Goal: Task Accomplishment & Management: Use online tool/utility

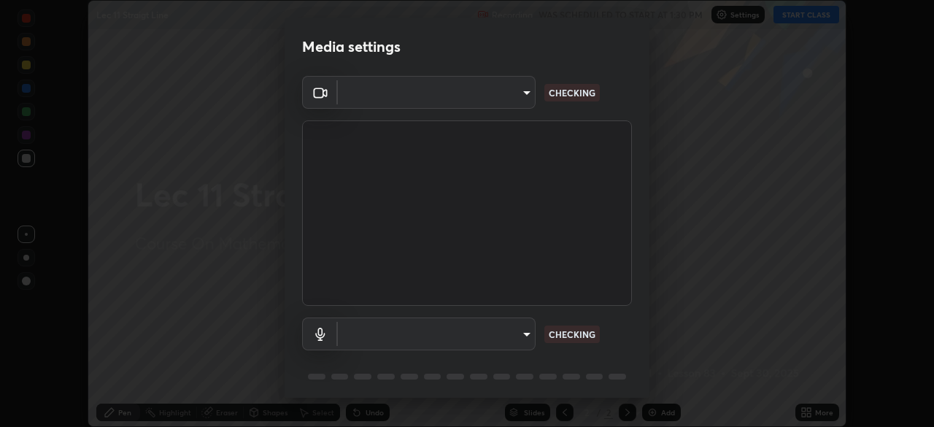
scroll to position [52, 0]
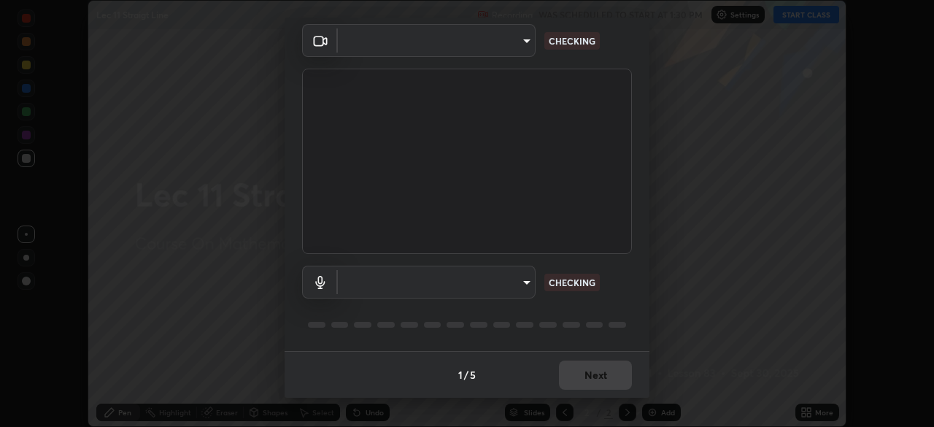
type input "dcfdf22e5c1df7ea5543dcfab5f97d1ca77f9af45aee9585751398583aede383"
type input "default"
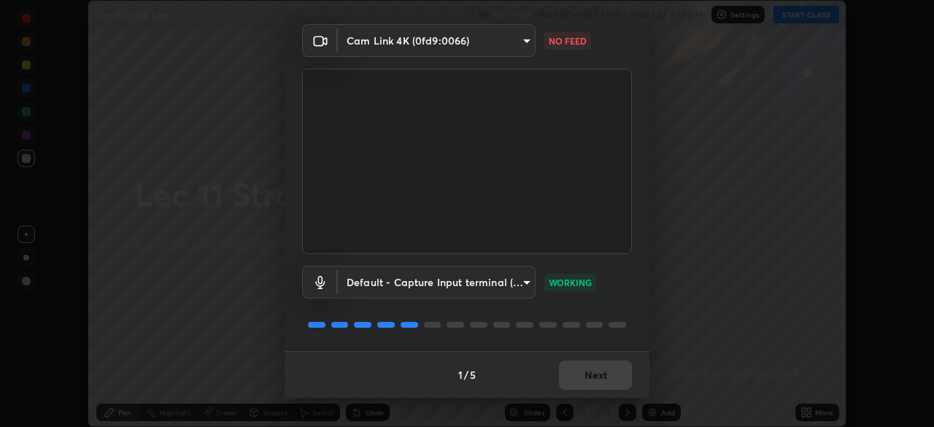
click at [432, 44] on body "Erase all Lec 11 Straigt Line Recording WAS SCHEDULED TO START AT 1:30 PM Setti…" at bounding box center [467, 213] width 934 height 427
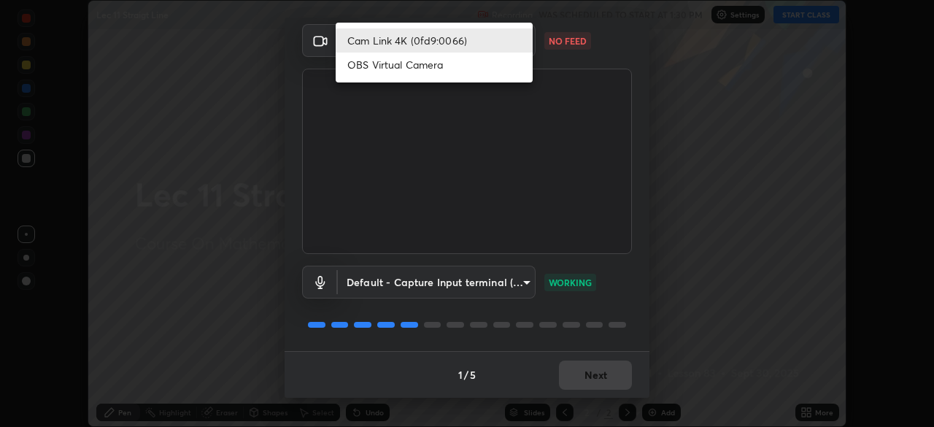
click at [425, 45] on li "Cam Link 4K (0fd9:0066)" at bounding box center [434, 40] width 197 height 24
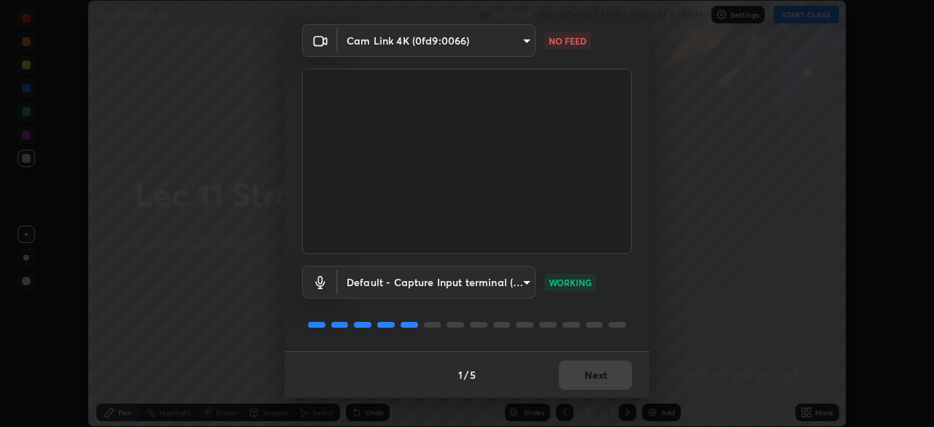
click at [409, 40] on body "Erase all Lec 11 Straigt Line Recording WAS SCHEDULED TO START AT 1:30 PM Setti…" at bounding box center [467, 213] width 934 height 427
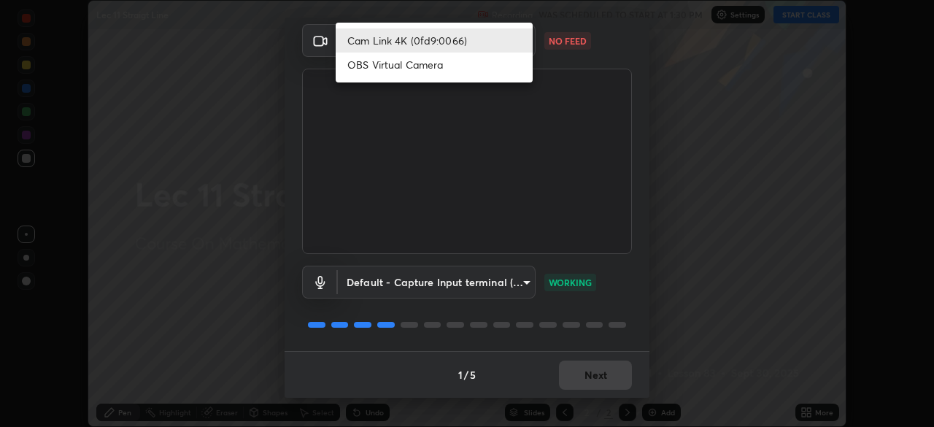
click at [409, 71] on li "OBS Virtual Camera" at bounding box center [434, 65] width 197 height 24
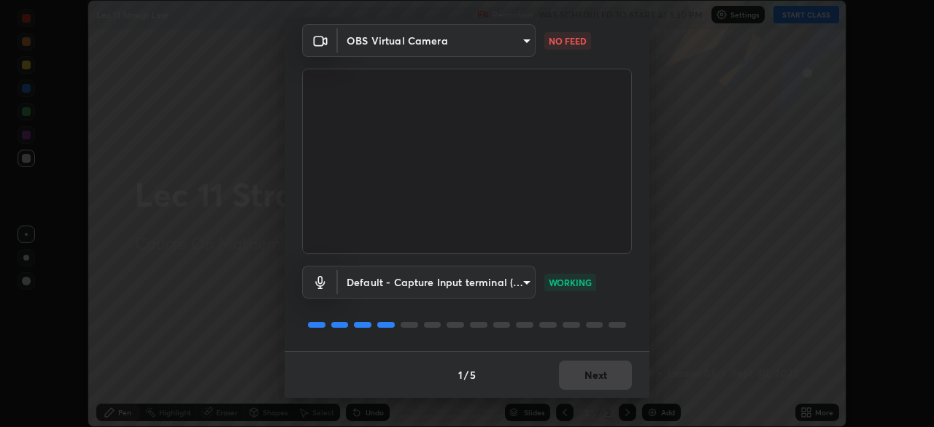
click at [425, 45] on body "Erase all Lec 11 Straigt Line Recording WAS SCHEDULED TO START AT 1:30 PM Setti…" at bounding box center [467, 213] width 934 height 427
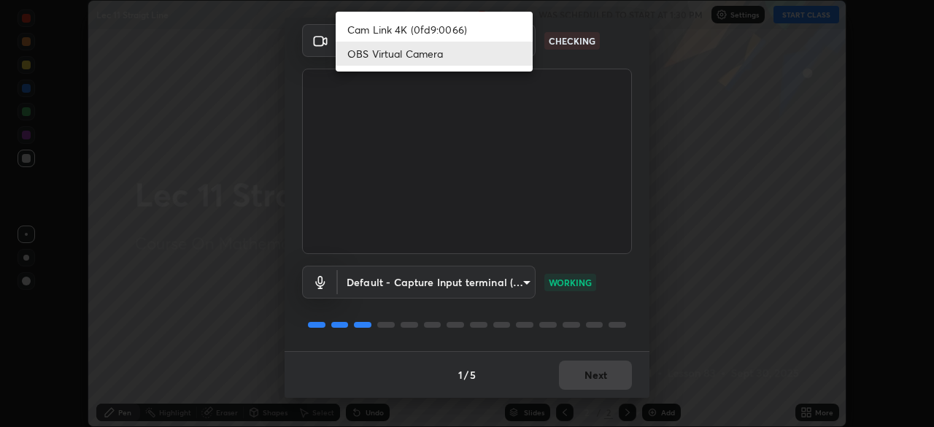
click at [444, 31] on li "Cam Link 4K (0fd9:0066)" at bounding box center [434, 30] width 197 height 24
type input "dcfdf22e5c1df7ea5543dcfab5f97d1ca77f9af45aee9585751398583aede383"
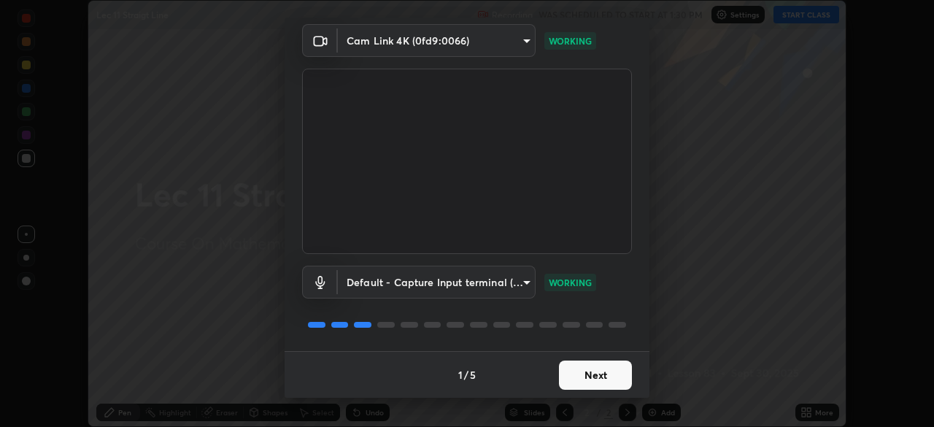
click at [589, 382] on button "Next" at bounding box center [595, 374] width 73 height 29
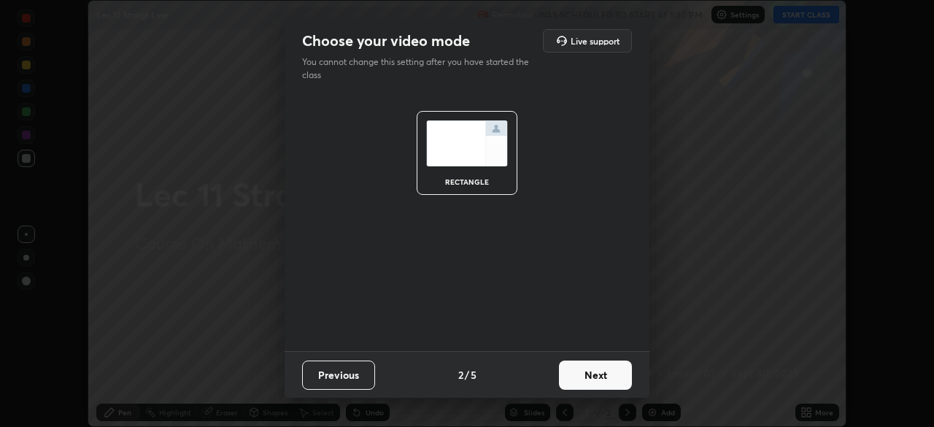
click at [589, 378] on button "Next" at bounding box center [595, 374] width 73 height 29
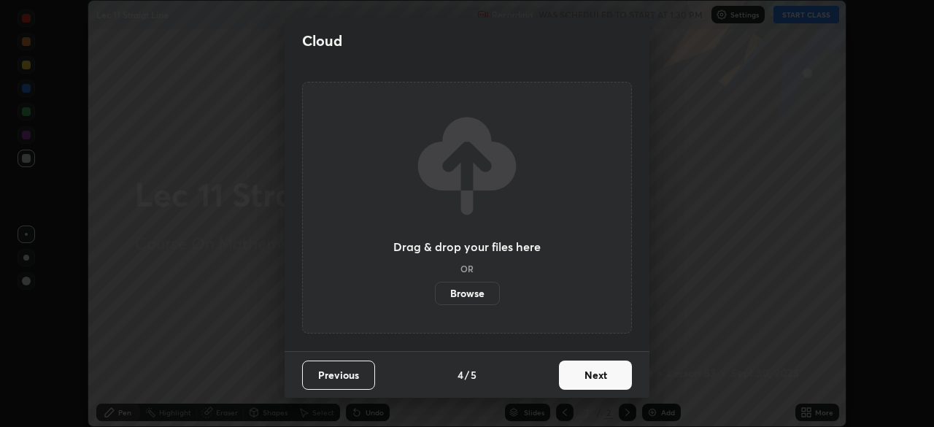
click at [592, 377] on button "Next" at bounding box center [595, 374] width 73 height 29
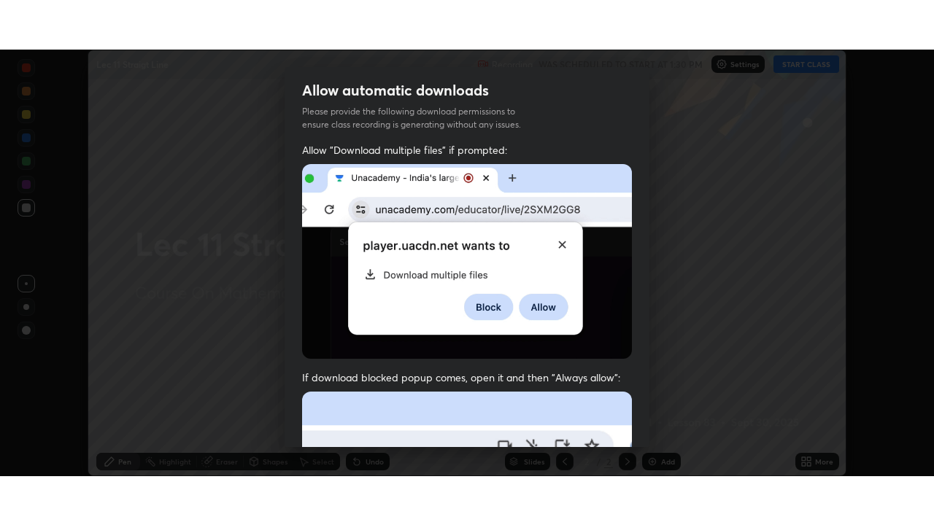
scroll to position [349, 0]
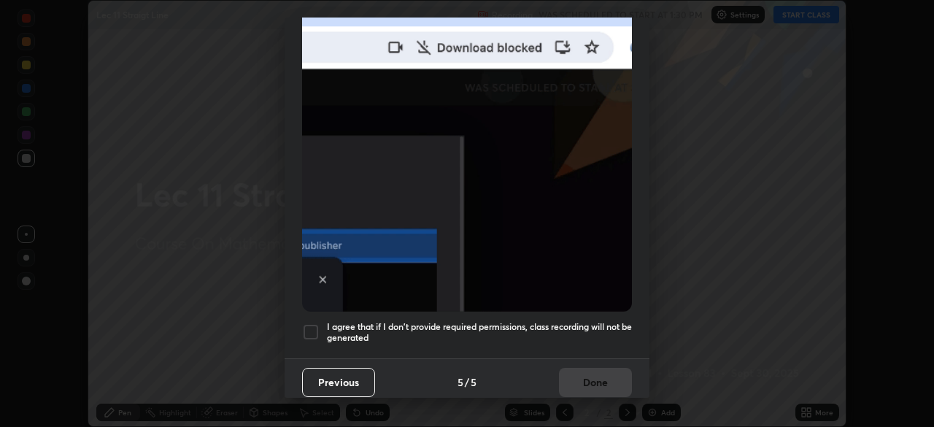
click at [598, 378] on div "Previous 5 / 5 Done" at bounding box center [467, 381] width 365 height 47
click at [591, 321] on h5 "I agree that if I don't provide required permissions, class recording will not …" at bounding box center [479, 332] width 305 height 23
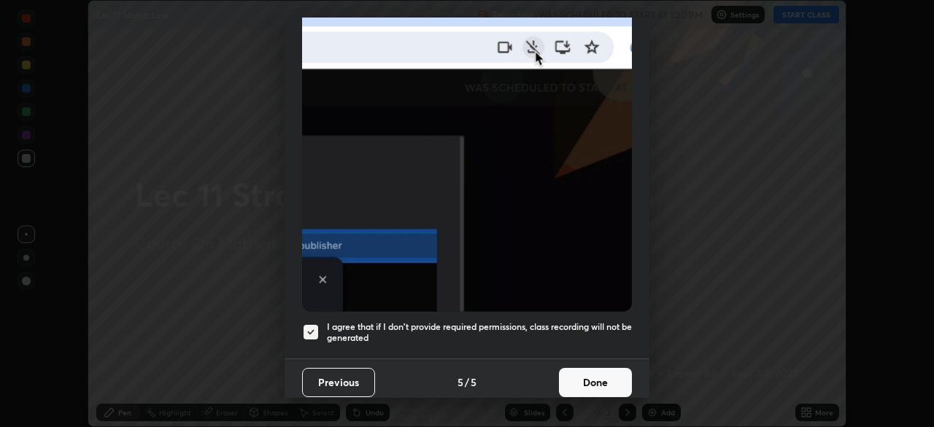
click at [596, 376] on button "Done" at bounding box center [595, 382] width 73 height 29
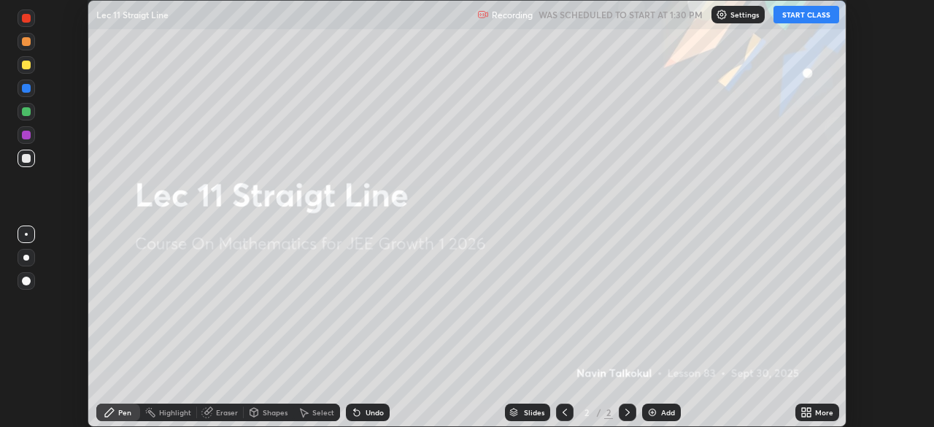
click at [803, 12] on button "START CLASS" at bounding box center [806, 15] width 66 height 18
click at [812, 411] on div "More" at bounding box center [817, 412] width 44 height 18
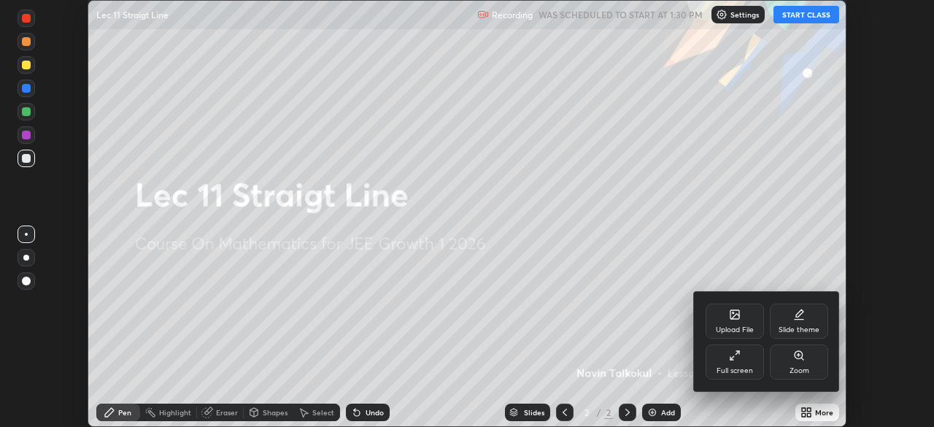
click at [738, 352] on icon at bounding box center [737, 353] width 4 height 4
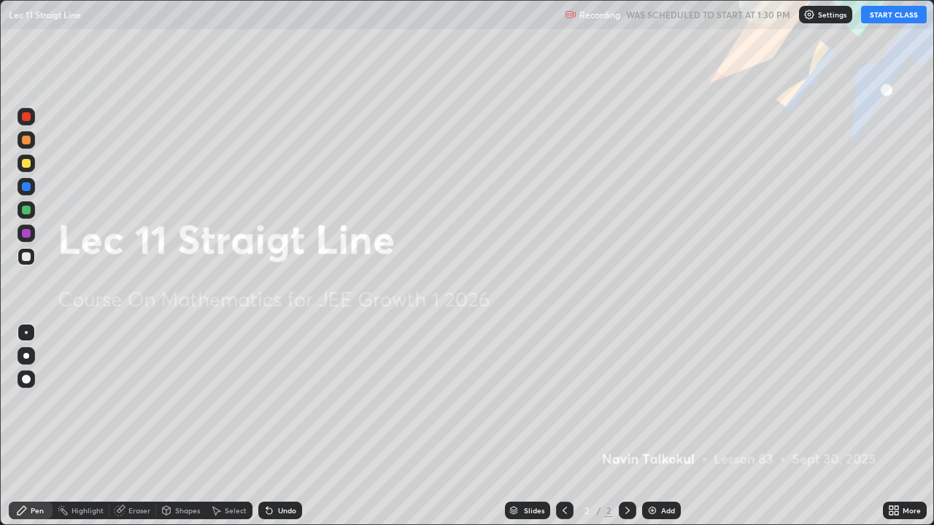
scroll to position [525, 934]
click at [649, 426] on img at bounding box center [652, 511] width 12 height 12
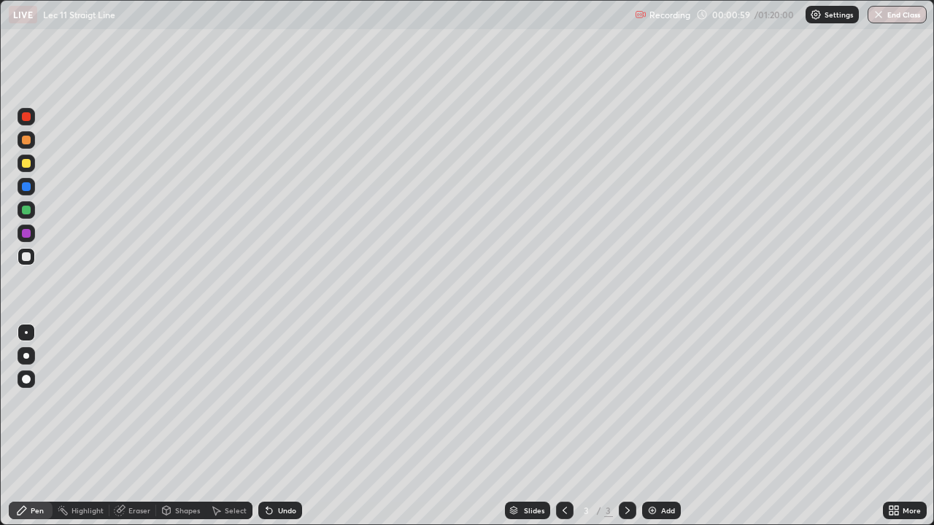
click at [290, 426] on div "Undo" at bounding box center [287, 510] width 18 height 7
click at [284, 426] on div "Undo" at bounding box center [280, 511] width 44 height 18
click at [279, 426] on div "Undo" at bounding box center [287, 510] width 18 height 7
click at [285, 426] on div "Undo" at bounding box center [277, 510] width 50 height 29
click at [289, 426] on div "Undo" at bounding box center [277, 510] width 50 height 29
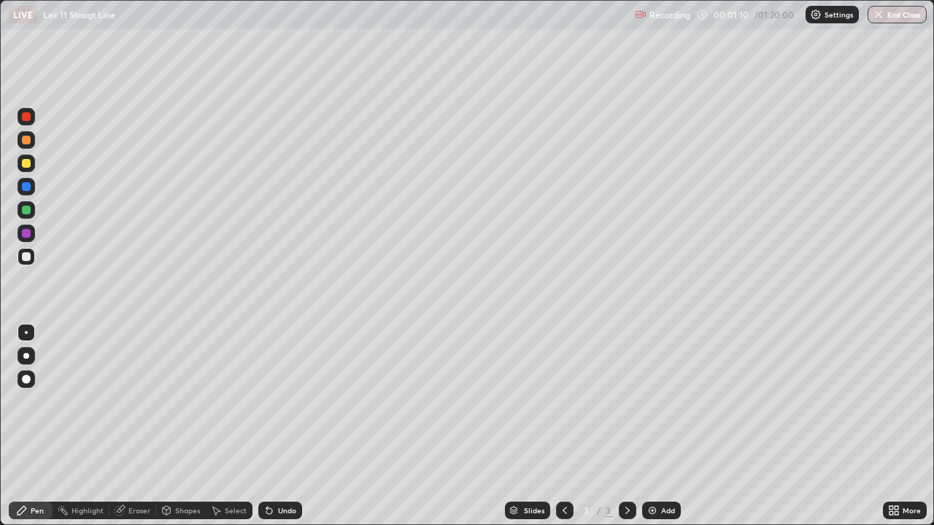
click at [283, 426] on div "Undo" at bounding box center [277, 510] width 50 height 29
click at [285, 426] on div "Undo" at bounding box center [277, 510] width 50 height 29
click at [286, 426] on div "Undo" at bounding box center [277, 510] width 50 height 29
click at [285, 426] on div "Undo" at bounding box center [277, 510] width 50 height 29
click at [282, 426] on div "Undo" at bounding box center [287, 510] width 18 height 7
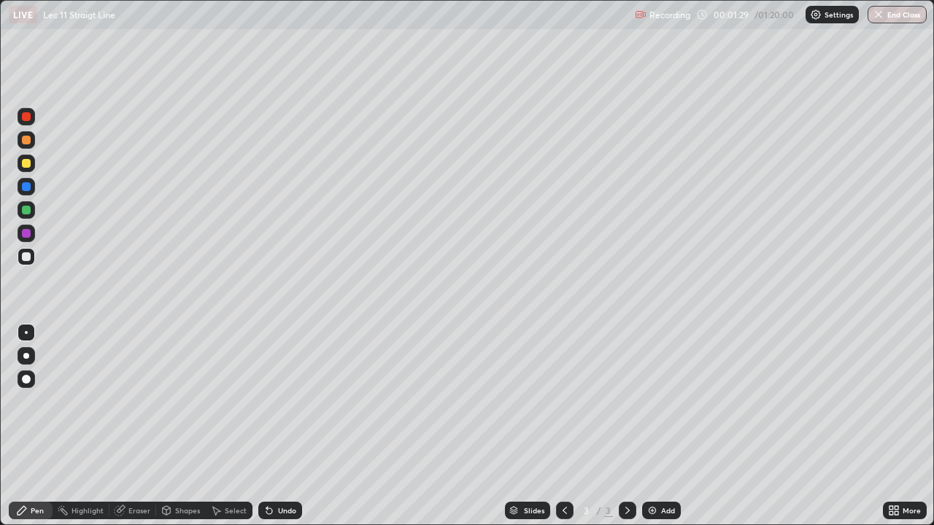
click at [295, 426] on div "Undo" at bounding box center [280, 511] width 44 height 18
click at [281, 426] on div "Undo" at bounding box center [287, 510] width 18 height 7
click at [659, 426] on div "Add" at bounding box center [661, 511] width 39 height 18
click at [557, 426] on div at bounding box center [565, 511] width 18 height 18
click at [626, 426] on icon at bounding box center [628, 511] width 12 height 12
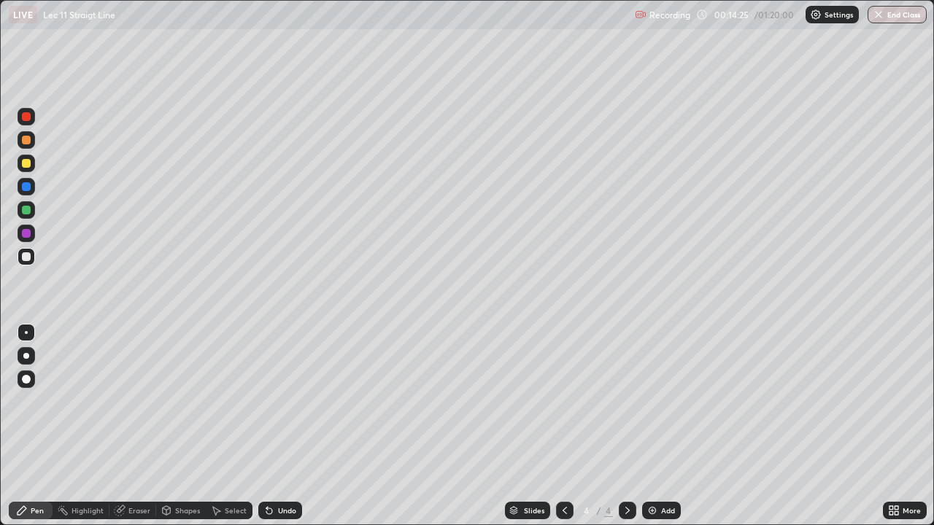
click at [293, 426] on div "Undo" at bounding box center [287, 510] width 18 height 7
click at [283, 426] on div "Undo" at bounding box center [287, 510] width 18 height 7
click at [135, 426] on div "Eraser" at bounding box center [139, 510] width 22 height 7
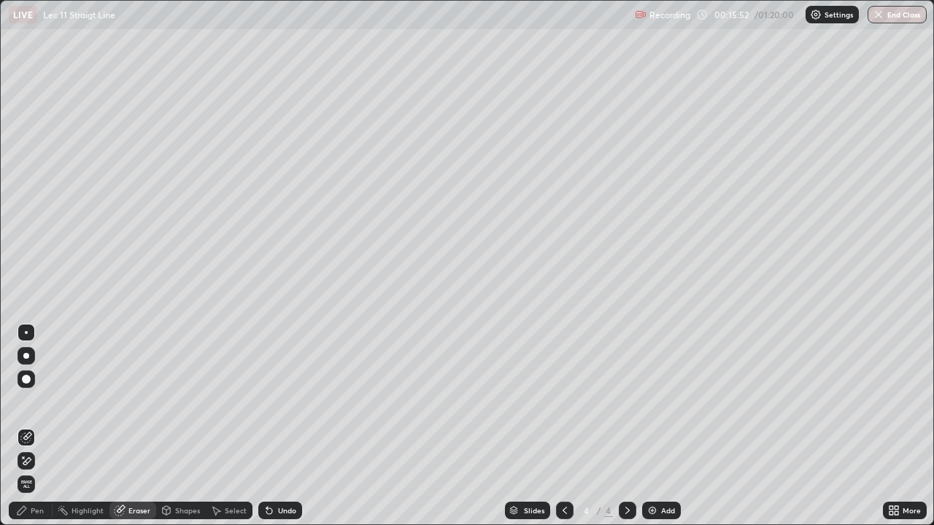
click at [39, 426] on div "Pen" at bounding box center [37, 510] width 13 height 7
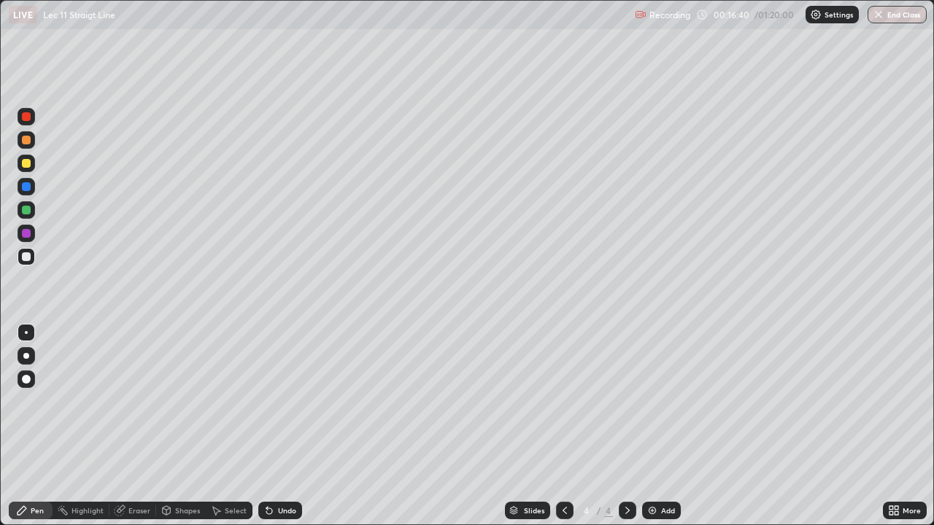
click at [278, 426] on div "Undo" at bounding box center [287, 510] width 18 height 7
click at [279, 426] on div "Undo" at bounding box center [287, 510] width 18 height 7
click at [272, 426] on icon at bounding box center [269, 511] width 12 height 12
click at [262, 426] on div "Undo" at bounding box center [280, 511] width 44 height 18
click at [658, 426] on div "Add" at bounding box center [661, 511] width 39 height 18
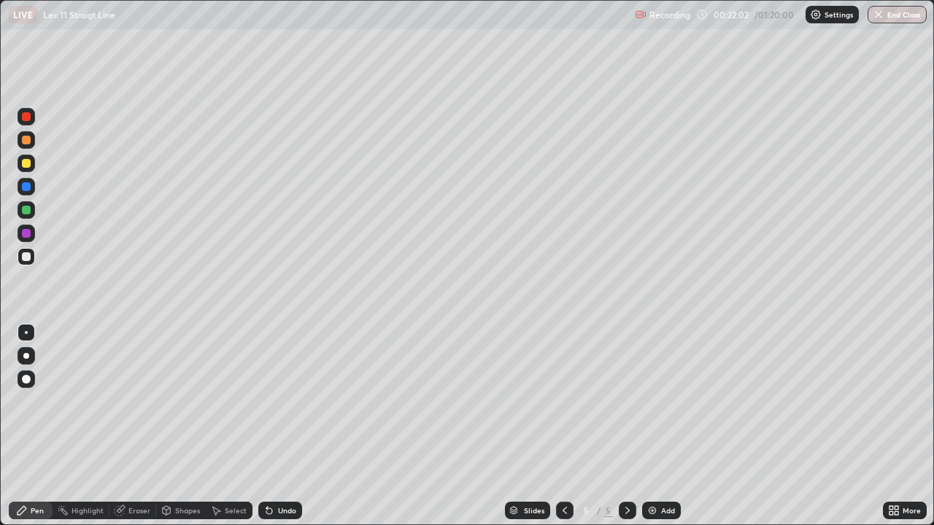
click at [565, 426] on icon at bounding box center [565, 511] width 12 height 12
click at [661, 426] on div "Add" at bounding box center [668, 510] width 14 height 7
click at [562, 426] on icon at bounding box center [565, 511] width 12 height 12
click at [623, 426] on icon at bounding box center [628, 511] width 12 height 12
click at [562, 426] on icon at bounding box center [565, 511] width 12 height 12
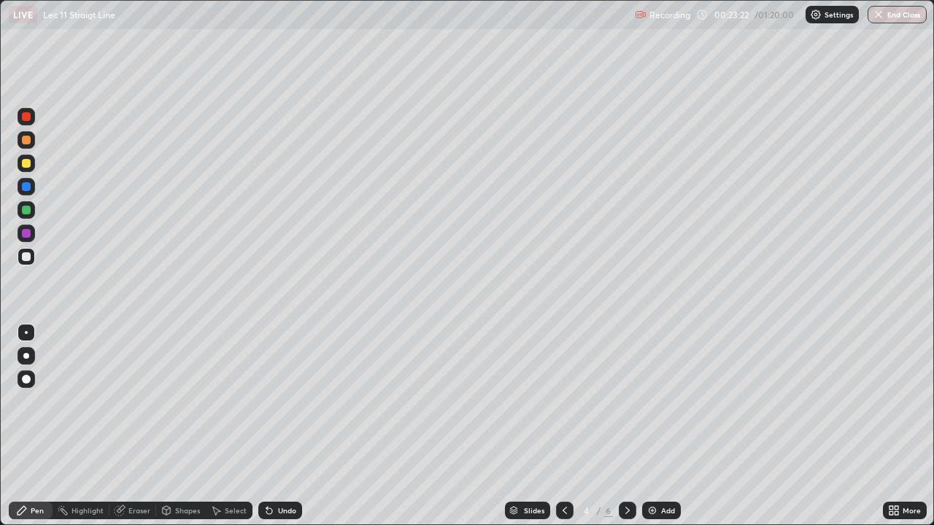
click at [624, 426] on icon at bounding box center [628, 511] width 12 height 12
click at [565, 426] on icon at bounding box center [565, 511] width 12 height 12
click at [626, 426] on icon at bounding box center [628, 511] width 12 height 12
click at [560, 426] on icon at bounding box center [565, 511] width 12 height 12
click at [563, 426] on icon at bounding box center [565, 511] width 12 height 12
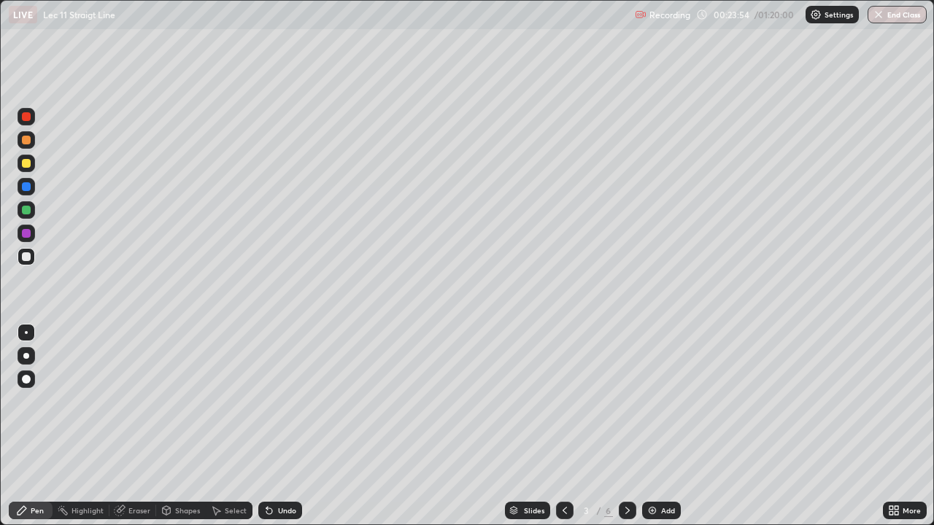
click at [607, 426] on div "6" at bounding box center [608, 510] width 9 height 13
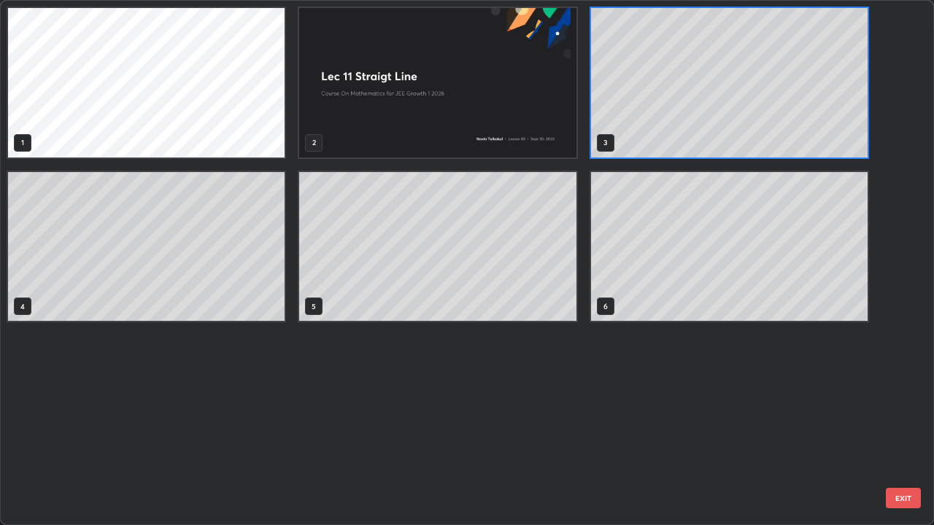
scroll to position [519, 925]
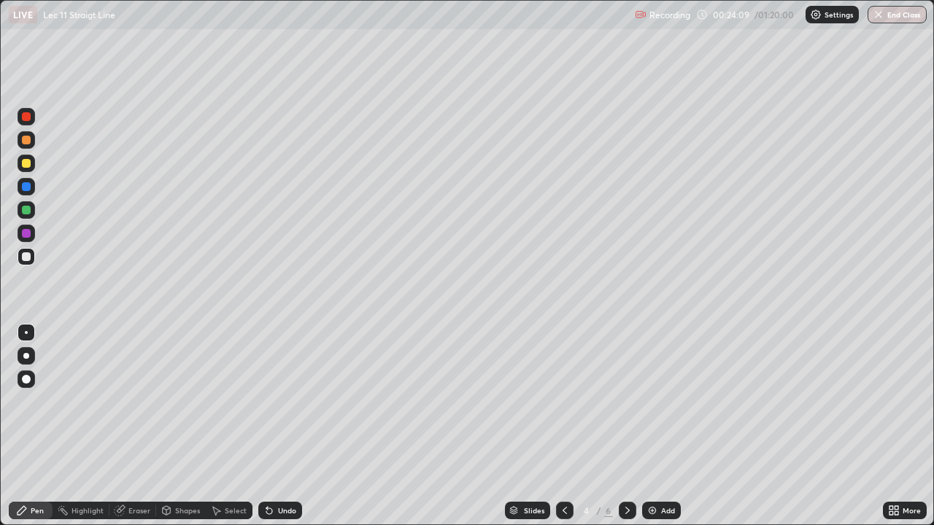
click at [626, 426] on icon at bounding box center [628, 511] width 12 height 12
click at [139, 426] on div "Eraser" at bounding box center [139, 510] width 22 height 7
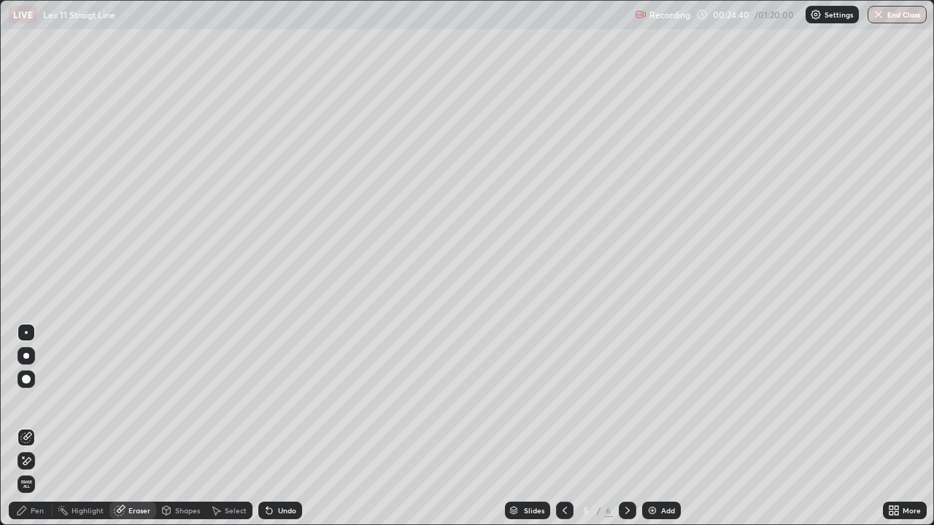
click at [42, 426] on div "Pen" at bounding box center [37, 510] width 13 height 7
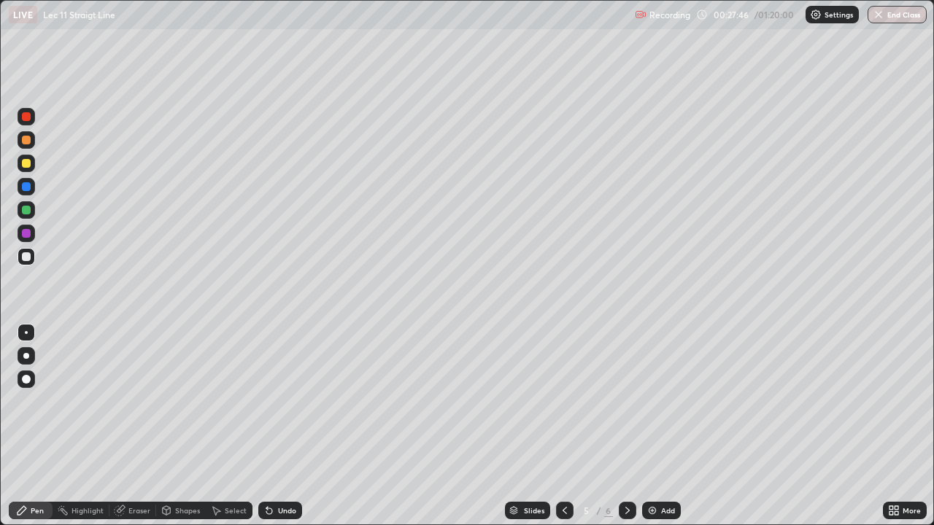
click at [667, 426] on div "Add" at bounding box center [668, 510] width 14 height 7
click at [562, 426] on icon at bounding box center [564, 510] width 4 height 7
click at [626, 426] on icon at bounding box center [627, 510] width 4 height 7
click at [563, 426] on icon at bounding box center [565, 511] width 12 height 12
click at [625, 426] on icon at bounding box center [628, 511] width 12 height 12
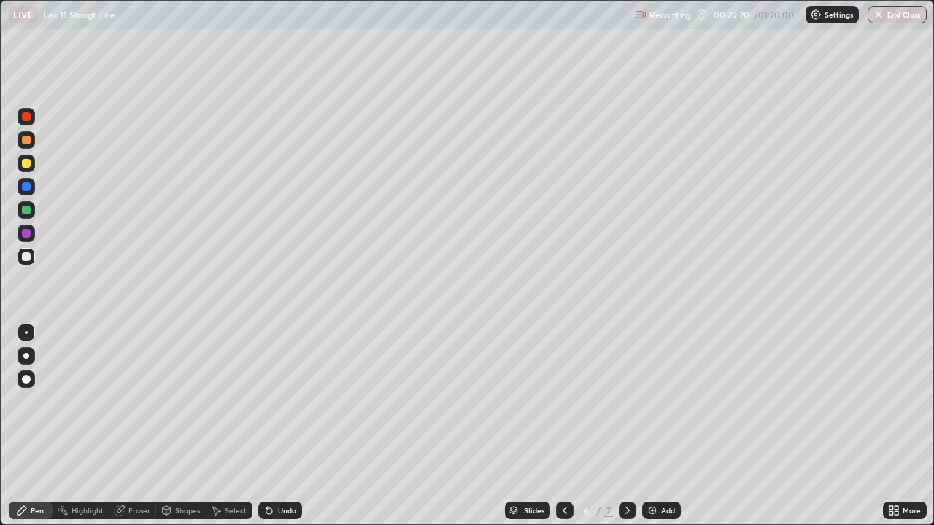
click at [538, 426] on div "Slides" at bounding box center [534, 510] width 20 height 7
click at [534, 426] on div "Slides" at bounding box center [534, 510] width 20 height 7
click at [562, 426] on icon at bounding box center [565, 511] width 12 height 12
click at [632, 426] on icon at bounding box center [628, 511] width 12 height 12
click at [561, 426] on icon at bounding box center [565, 511] width 12 height 12
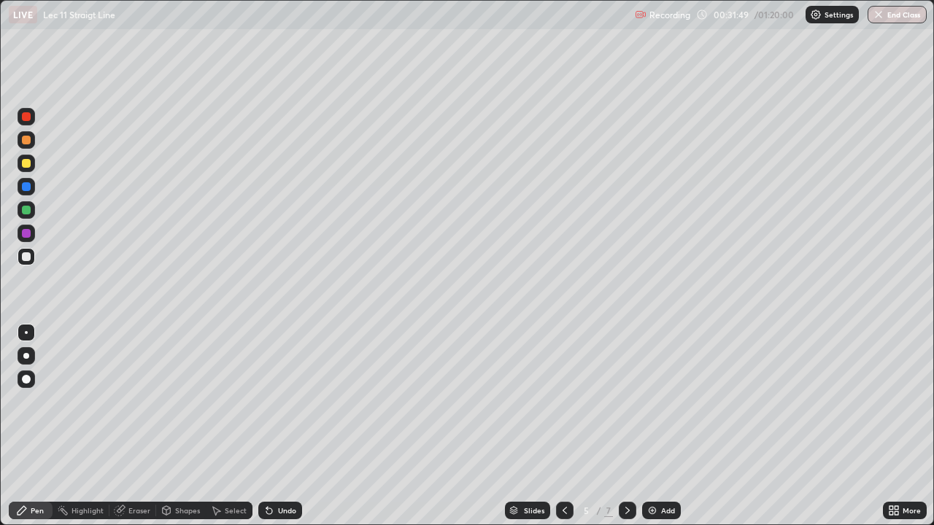
click at [622, 426] on icon at bounding box center [628, 511] width 12 height 12
click at [661, 426] on div "Add" at bounding box center [668, 510] width 14 height 7
click at [278, 426] on div "Undo" at bounding box center [287, 510] width 18 height 7
click at [562, 426] on icon at bounding box center [565, 511] width 12 height 12
click at [559, 426] on icon at bounding box center [565, 511] width 12 height 12
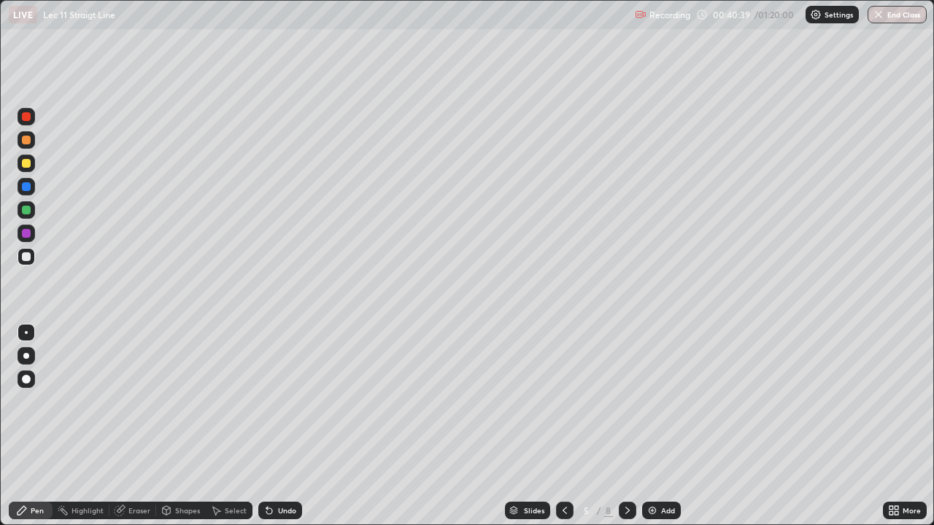
click at [627, 426] on icon at bounding box center [627, 510] width 4 height 7
click at [563, 426] on icon at bounding box center [565, 511] width 12 height 12
click at [626, 426] on icon at bounding box center [628, 511] width 12 height 12
click at [651, 426] on img at bounding box center [652, 511] width 12 height 12
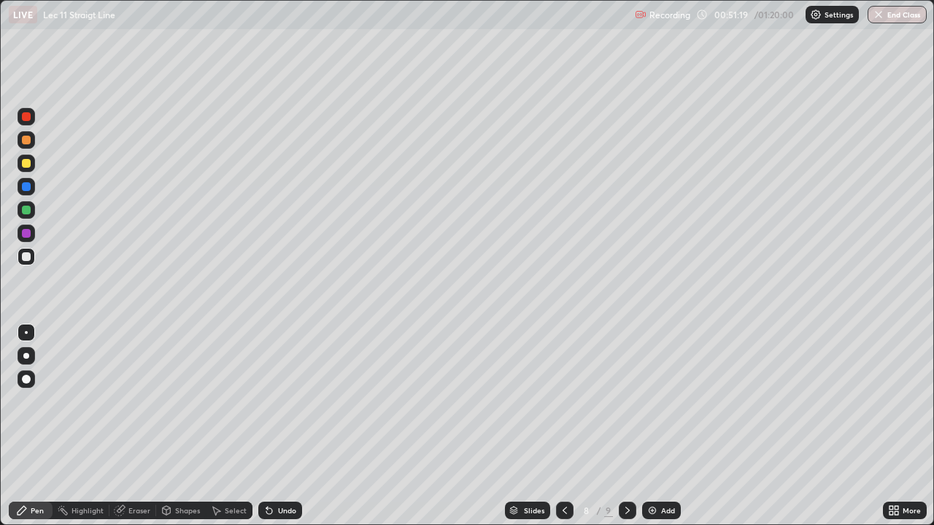
click at [288, 426] on div "Undo" at bounding box center [287, 510] width 18 height 7
click at [274, 426] on div "Undo" at bounding box center [277, 510] width 50 height 29
click at [126, 426] on div "Eraser" at bounding box center [132, 511] width 47 height 18
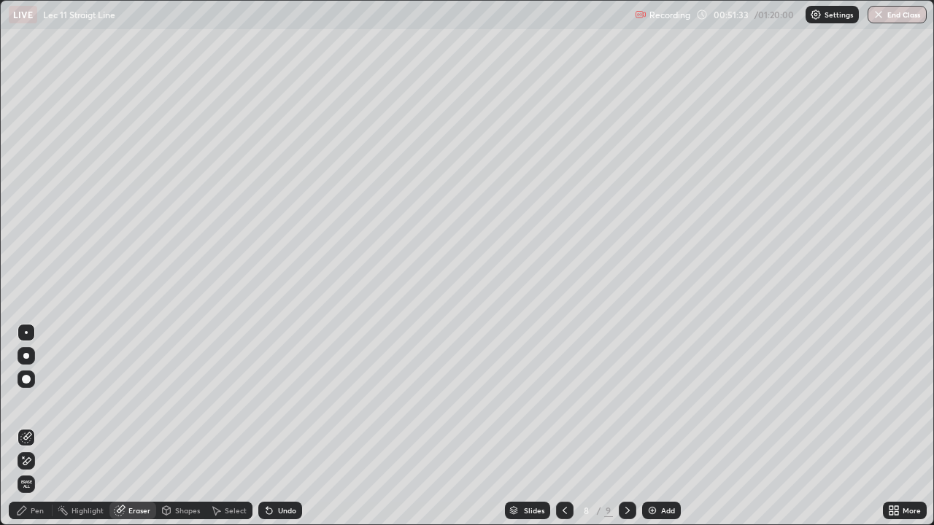
click at [28, 426] on div "Pen" at bounding box center [31, 511] width 44 height 18
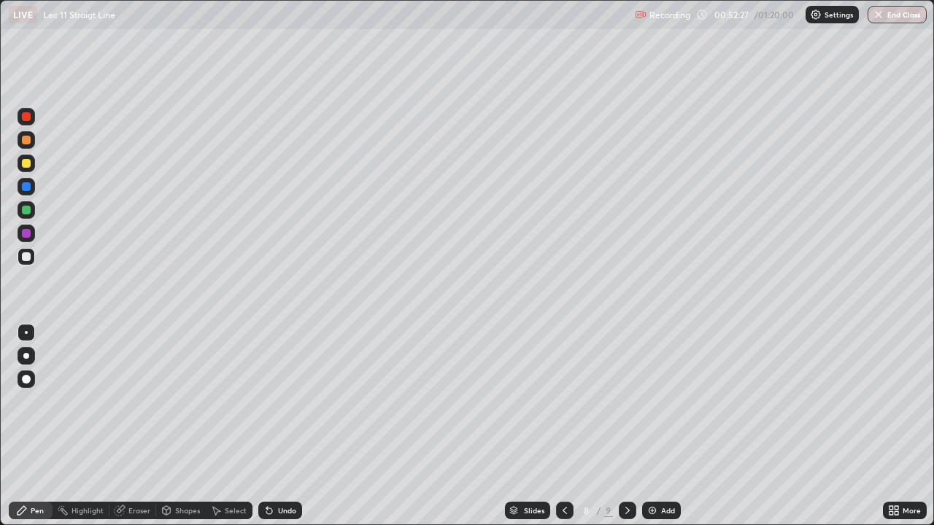
click at [27, 185] on div at bounding box center [26, 186] width 9 height 9
click at [27, 233] on div at bounding box center [26, 233] width 9 height 9
click at [29, 163] on div at bounding box center [26, 163] width 9 height 9
click at [30, 122] on div at bounding box center [27, 117] width 18 height 18
click at [275, 426] on div "Undo" at bounding box center [280, 511] width 44 height 18
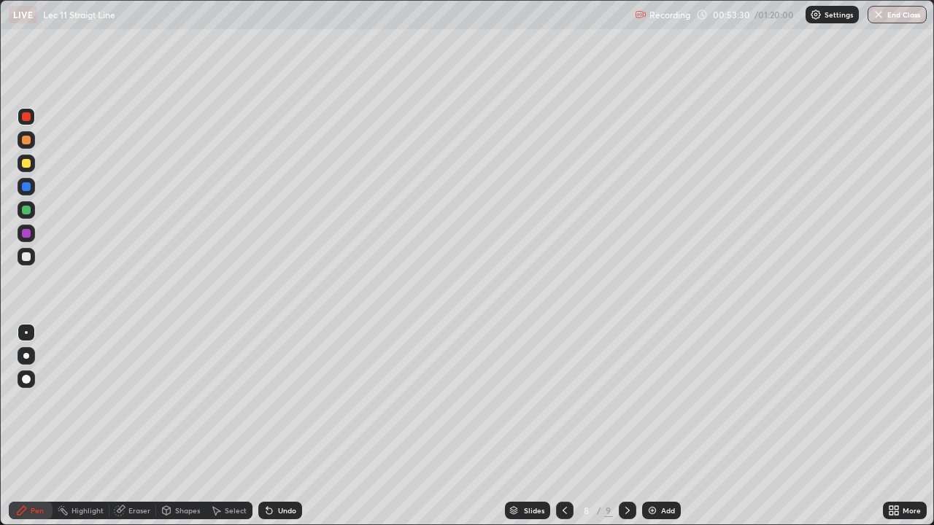
click at [268, 426] on icon at bounding box center [269, 511] width 12 height 12
click at [28, 160] on div at bounding box center [26, 163] width 9 height 9
click at [30, 143] on div at bounding box center [26, 140] width 9 height 9
click at [26, 258] on div at bounding box center [26, 256] width 9 height 9
click at [657, 426] on div "Add" at bounding box center [661, 511] width 39 height 18
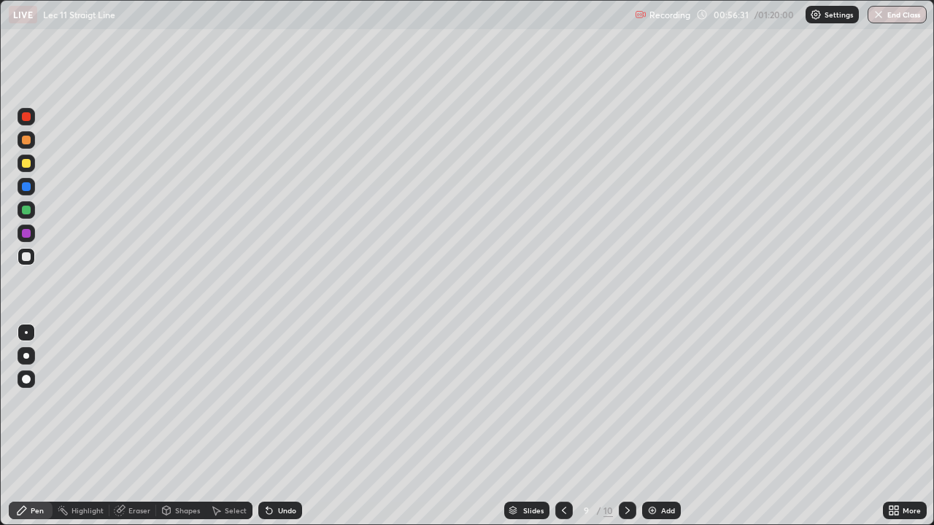
click at [273, 426] on icon at bounding box center [269, 511] width 12 height 12
click at [268, 426] on icon at bounding box center [269, 511] width 6 height 6
click at [562, 426] on icon at bounding box center [564, 511] width 12 height 12
click at [563, 426] on icon at bounding box center [564, 511] width 12 height 12
click at [622, 426] on icon at bounding box center [628, 511] width 12 height 12
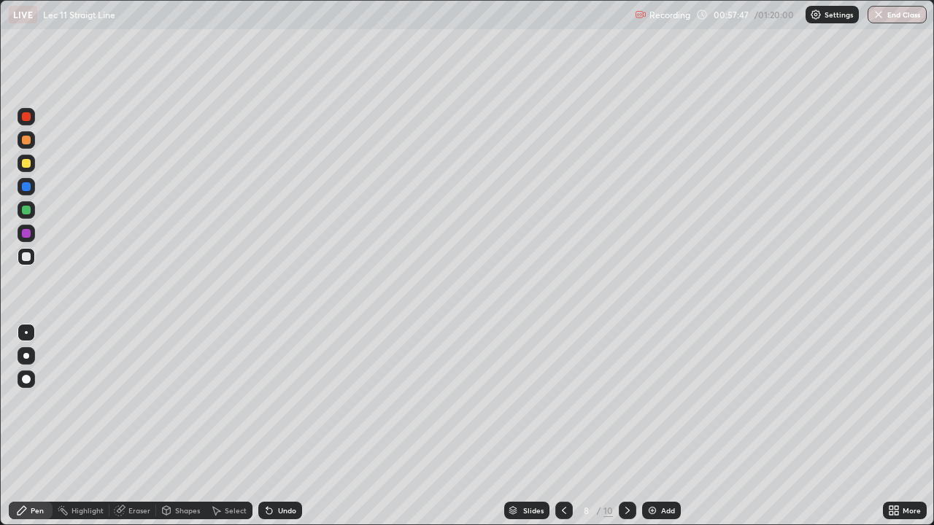
click at [626, 426] on icon at bounding box center [627, 510] width 4 height 7
click at [282, 426] on div "Undo" at bounding box center [280, 511] width 44 height 18
click at [280, 426] on div "Undo" at bounding box center [280, 511] width 44 height 18
click at [278, 426] on div "Undo" at bounding box center [287, 510] width 18 height 7
click at [276, 426] on div "Undo" at bounding box center [280, 511] width 44 height 18
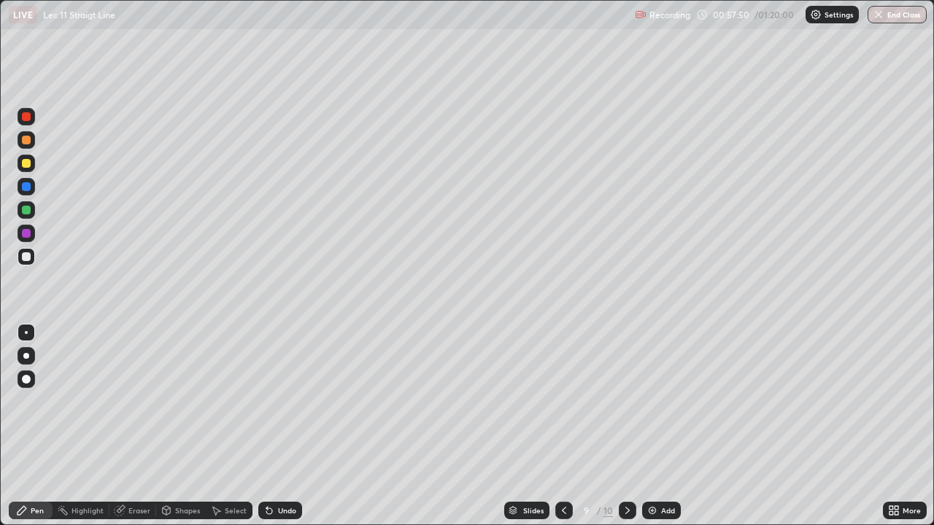
click at [278, 426] on div "Undo" at bounding box center [287, 510] width 18 height 7
click at [275, 426] on div "Undo" at bounding box center [280, 511] width 44 height 18
click at [274, 426] on div "Undo" at bounding box center [280, 511] width 44 height 18
click at [273, 426] on div "Undo" at bounding box center [280, 511] width 44 height 18
click at [274, 426] on div "Undo" at bounding box center [280, 511] width 44 height 18
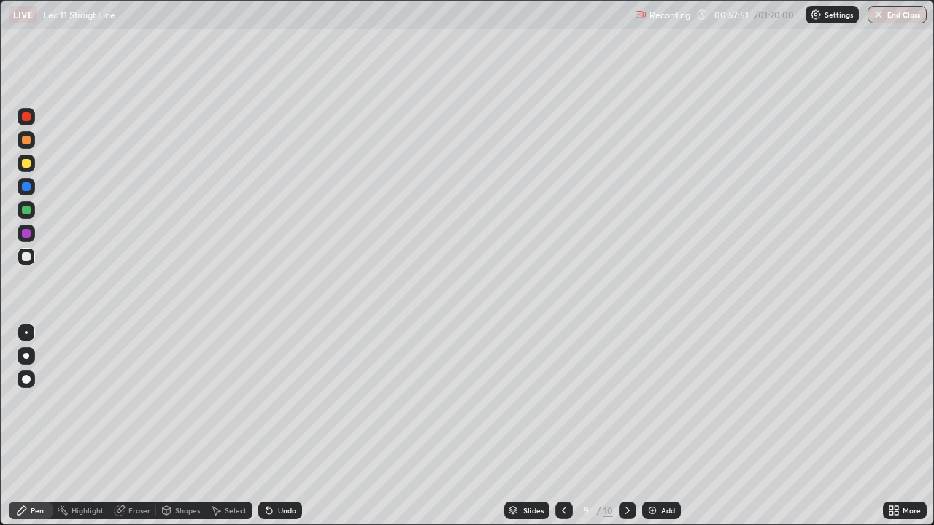
click at [272, 426] on div "Undo" at bounding box center [280, 511] width 44 height 18
click at [271, 426] on div "Undo" at bounding box center [280, 511] width 44 height 18
click at [273, 426] on div "Undo" at bounding box center [280, 511] width 44 height 18
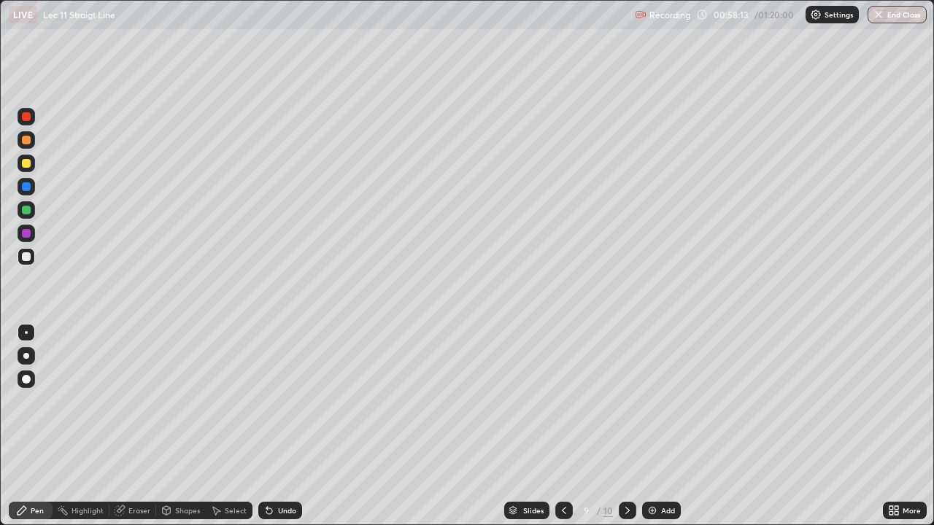
click at [281, 426] on div "Undo" at bounding box center [280, 511] width 44 height 18
click at [283, 426] on div "Undo" at bounding box center [280, 511] width 44 height 18
click at [557, 426] on div at bounding box center [564, 511] width 18 height 18
click at [84, 426] on div "Highlight" at bounding box center [87, 510] width 32 height 7
click at [71, 426] on div "Highlight" at bounding box center [87, 510] width 32 height 7
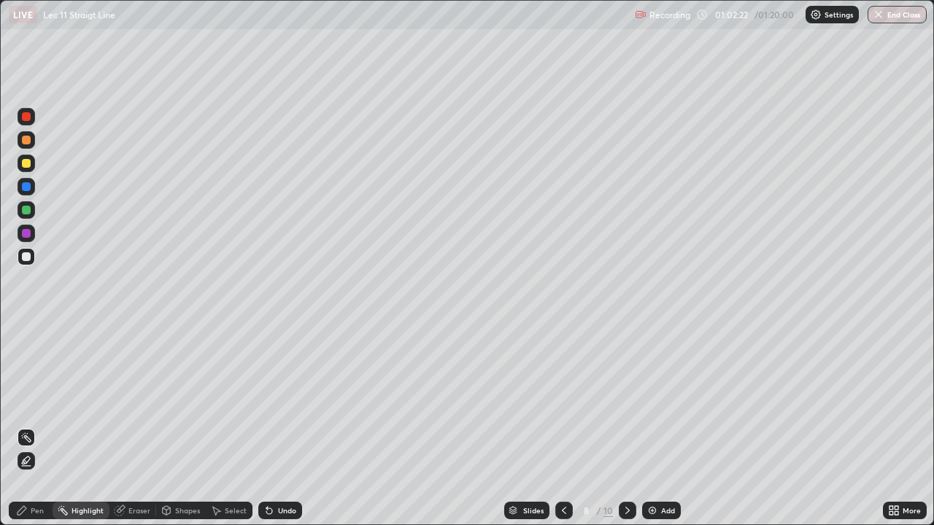
click at [94, 426] on div "Highlight" at bounding box center [81, 511] width 57 height 18
click at [31, 426] on div "Pen" at bounding box center [31, 511] width 44 height 18
click at [222, 426] on div "Select" at bounding box center [229, 511] width 47 height 18
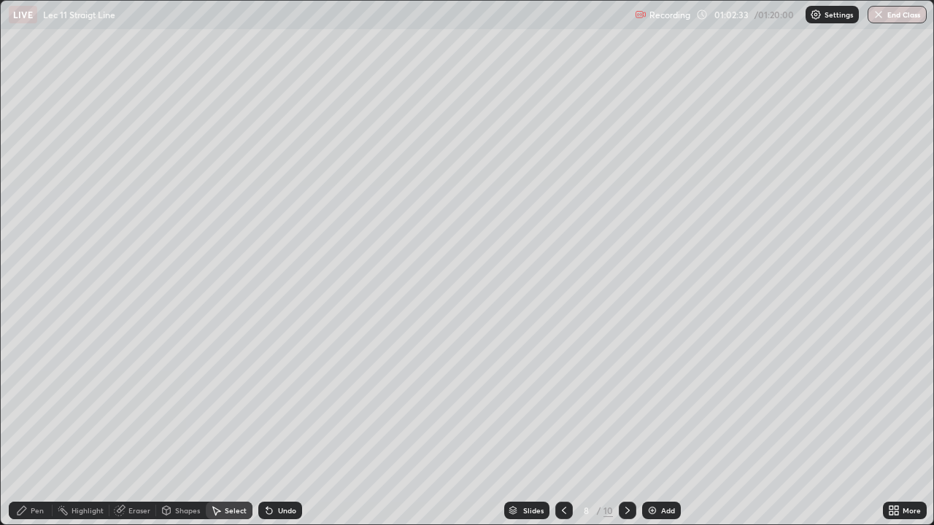
click at [179, 426] on div "Shapes" at bounding box center [187, 510] width 25 height 7
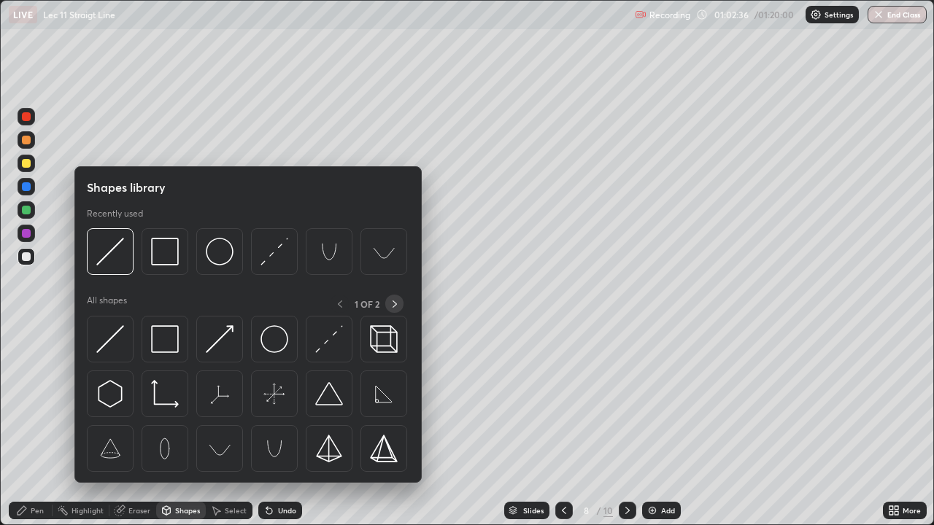
click at [393, 306] on icon at bounding box center [395, 304] width 12 height 12
click at [395, 306] on icon at bounding box center [395, 304] width 12 height 12
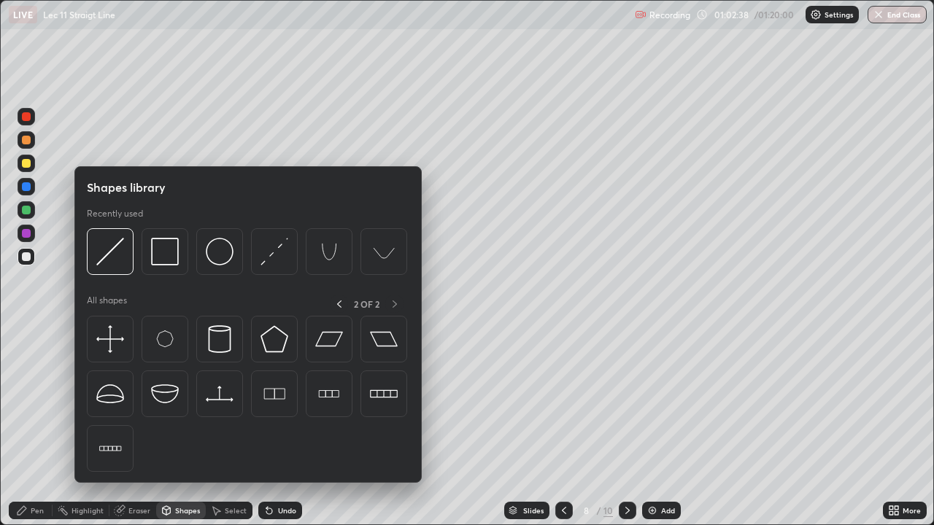
click at [39, 426] on div "Pen" at bounding box center [37, 510] width 13 height 7
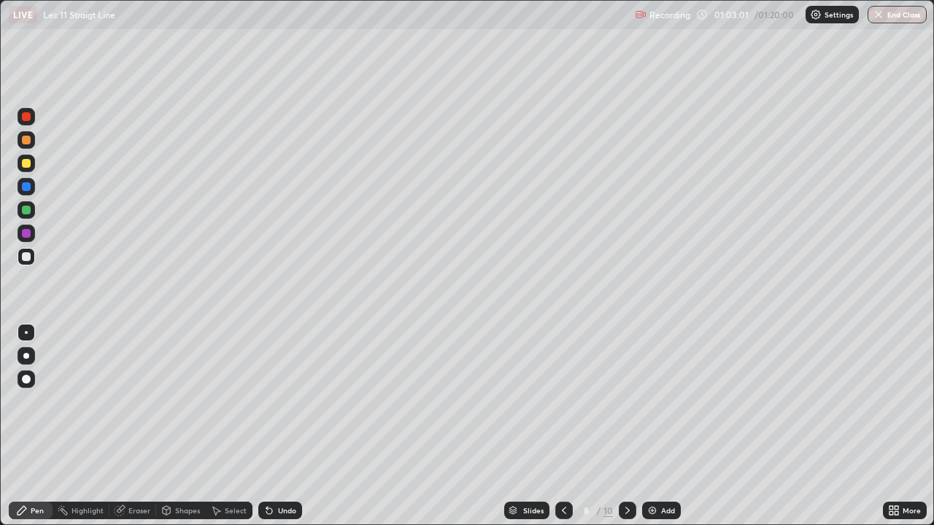
click at [626, 426] on icon at bounding box center [628, 511] width 12 height 12
click at [895, 20] on button "End Class" at bounding box center [896, 15] width 59 height 18
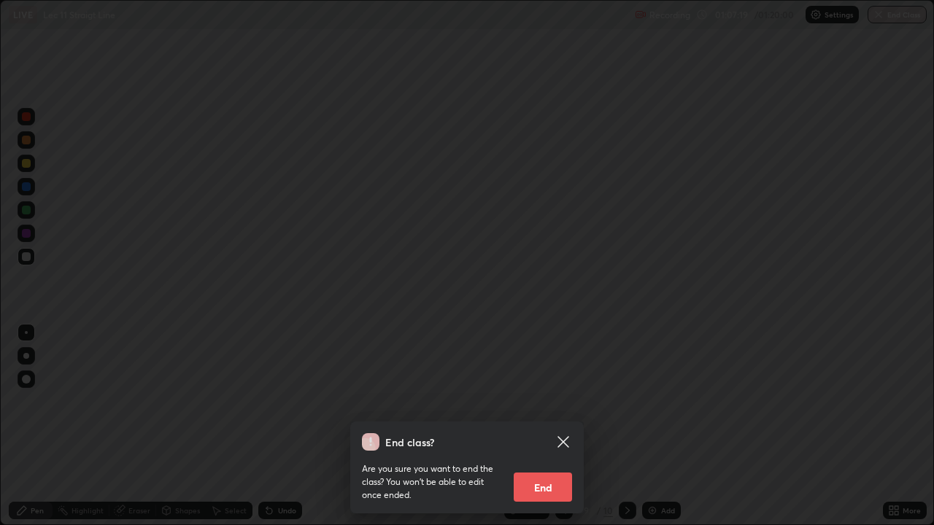
click at [554, 426] on button "End" at bounding box center [543, 487] width 58 height 29
